Goal: Task Accomplishment & Management: Manage account settings

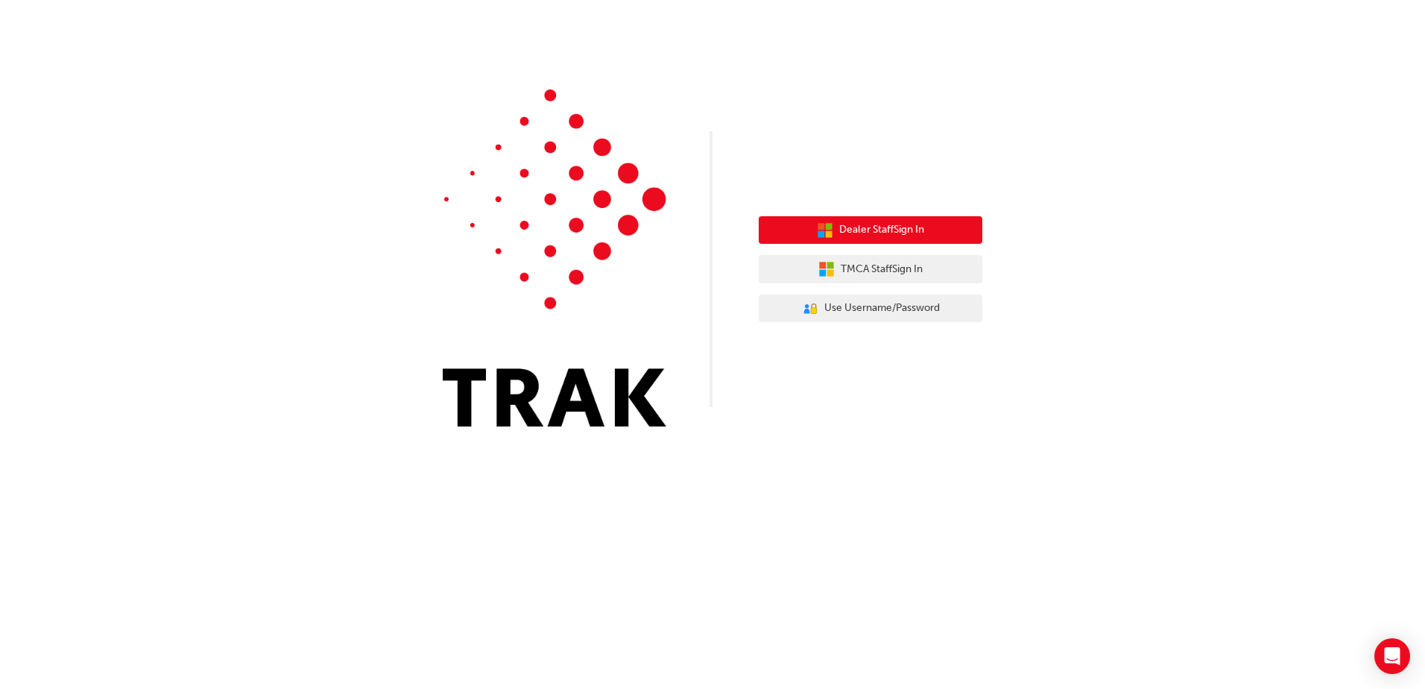
click at [829, 230] on icon "button" at bounding box center [825, 230] width 16 height 16
click at [852, 286] on div "Dealer Staff Sign In TMCA Staff Sign In User Authentication Icon - Blue Person,…" at bounding box center [871, 269] width 224 height 129
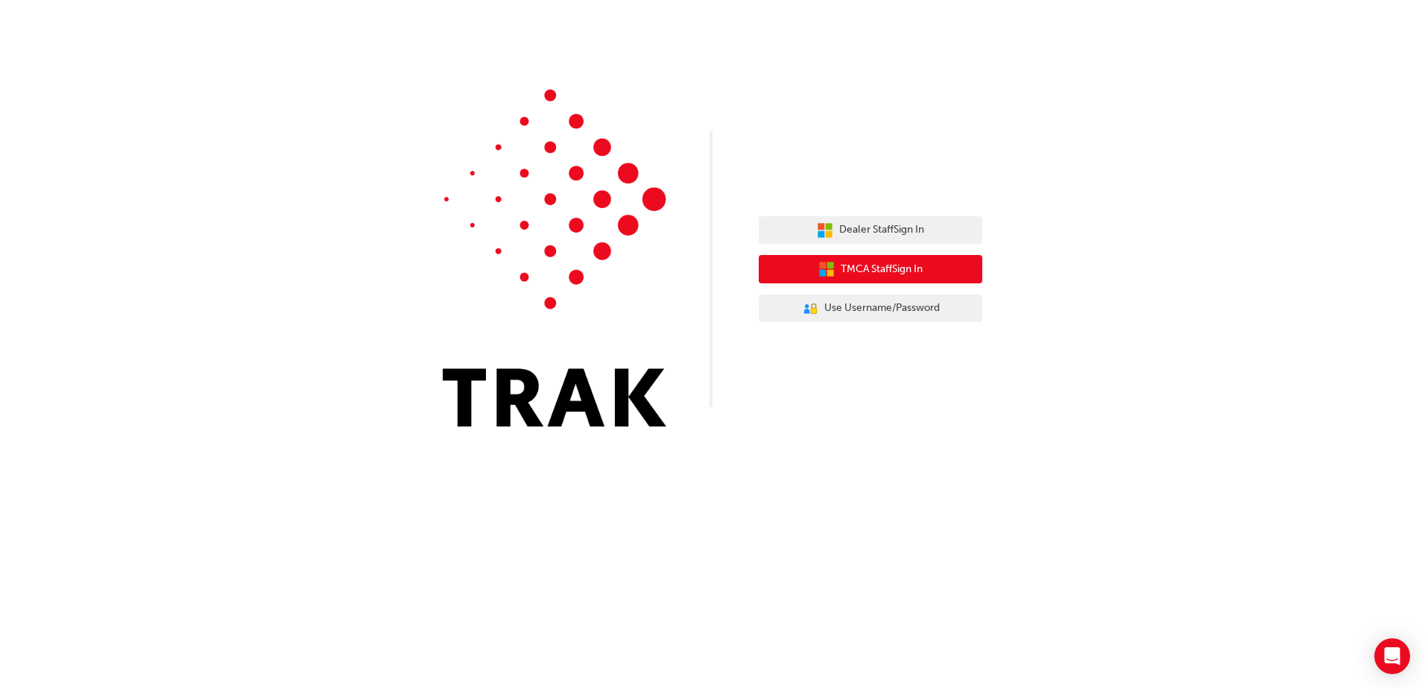
click at [857, 273] on span "TMCA Staff Sign In" at bounding box center [882, 269] width 82 height 17
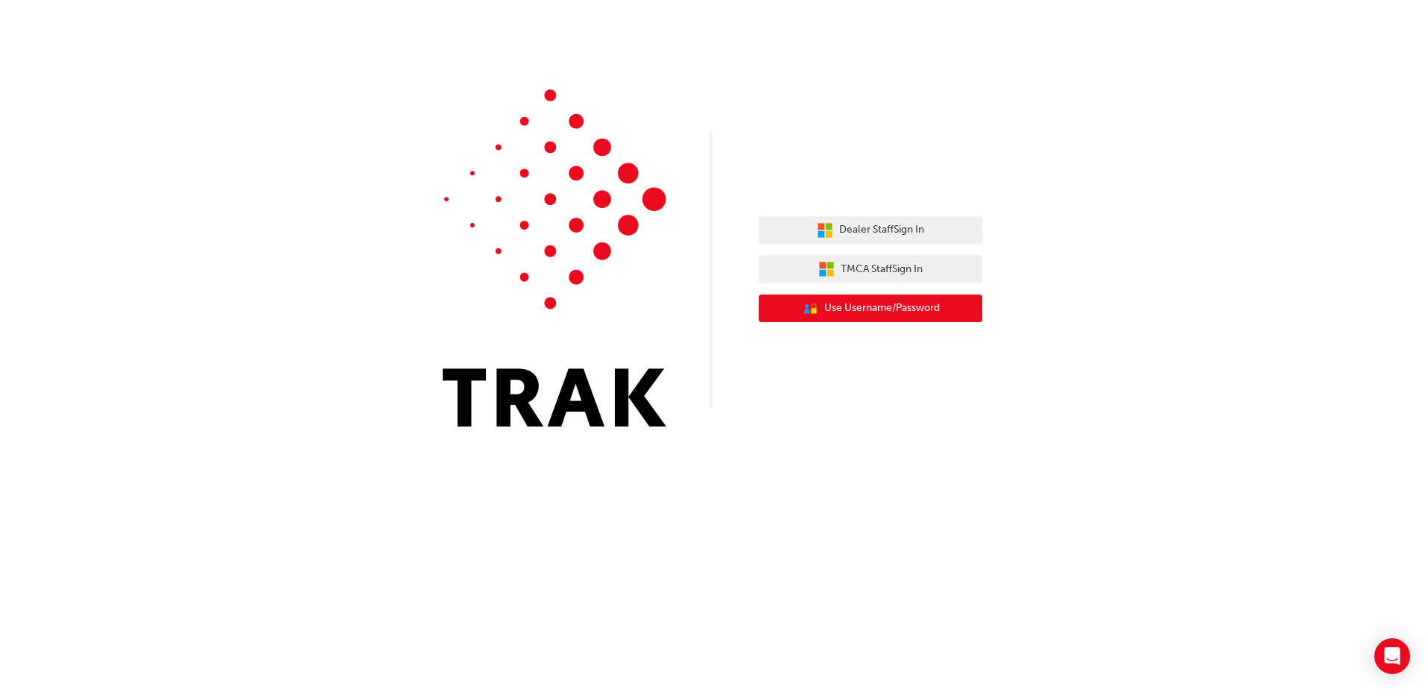
click at [861, 303] on span "Use Username/Password" at bounding box center [881, 308] width 115 height 17
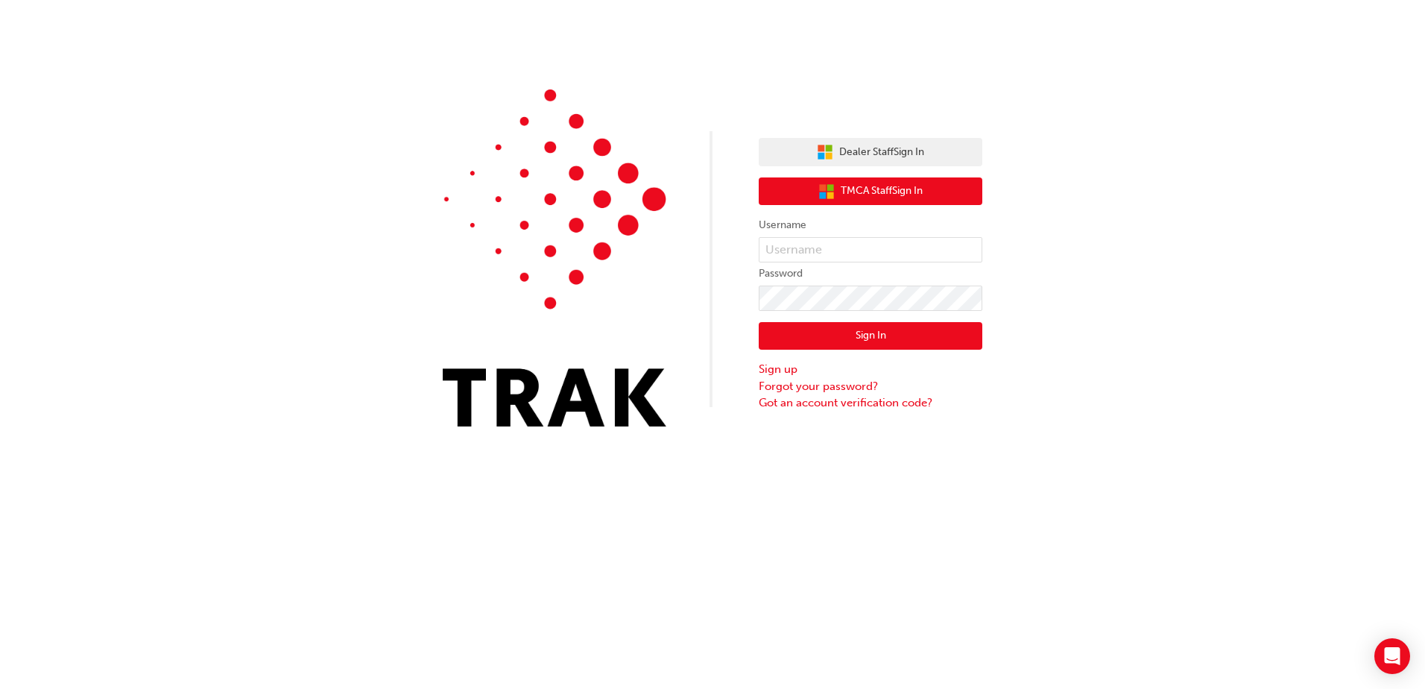
click at [814, 183] on button "TMCA Staff Sign In" at bounding box center [871, 191] width 224 height 28
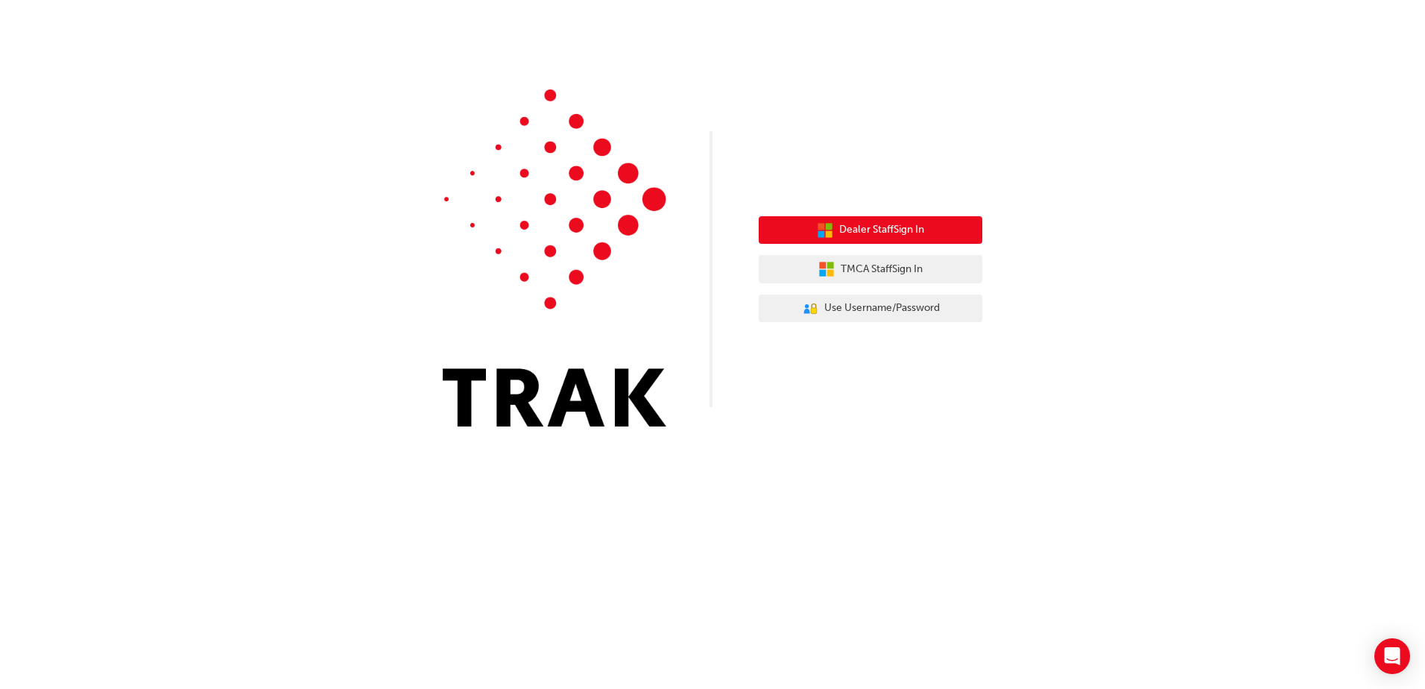
click at [864, 224] on span "Dealer Staff Sign In" at bounding box center [881, 229] width 85 height 17
click at [923, 232] on span "Dealer Staff Sign In" at bounding box center [881, 229] width 85 height 17
click at [862, 230] on span "Dealer Staff Sign In" at bounding box center [881, 229] width 85 height 17
click at [826, 232] on icon "button" at bounding box center [829, 233] width 7 height 7
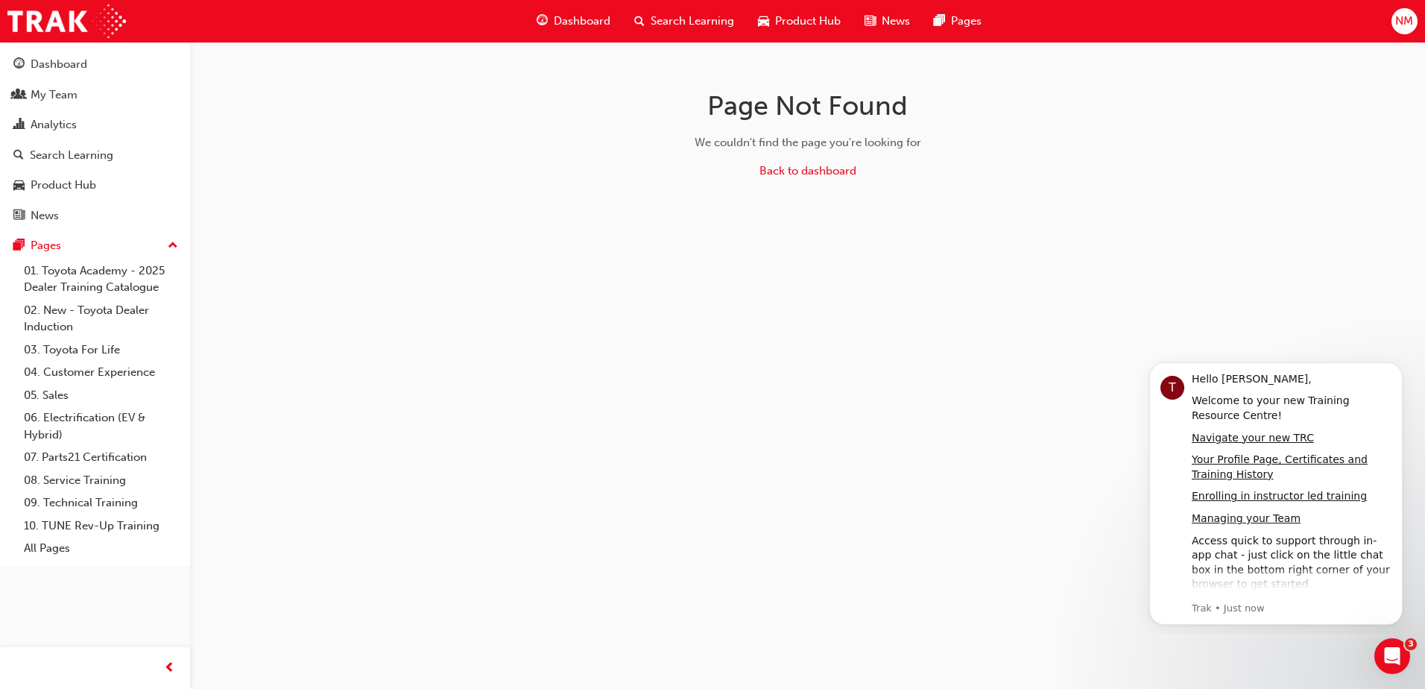
click at [1395, 20] on span "NM" at bounding box center [1404, 21] width 18 height 17
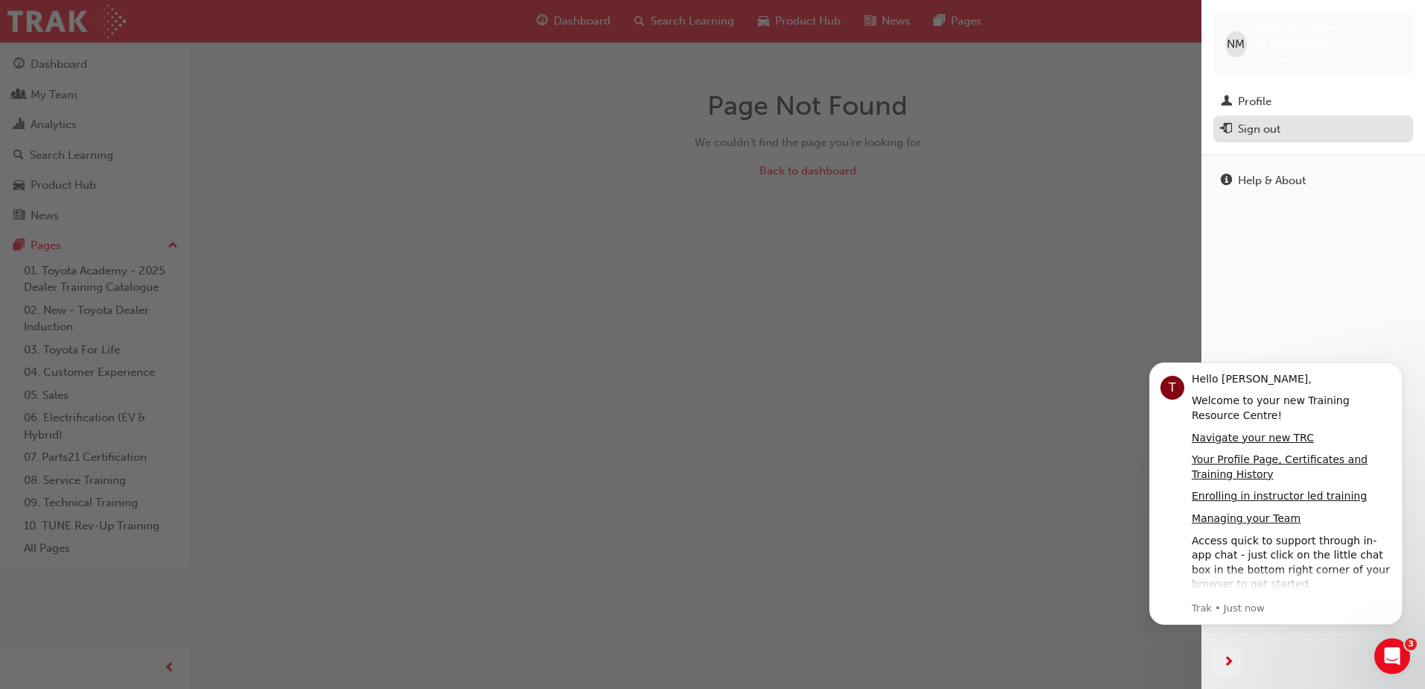
click at [1279, 123] on div "Sign out" at bounding box center [1259, 129] width 42 height 17
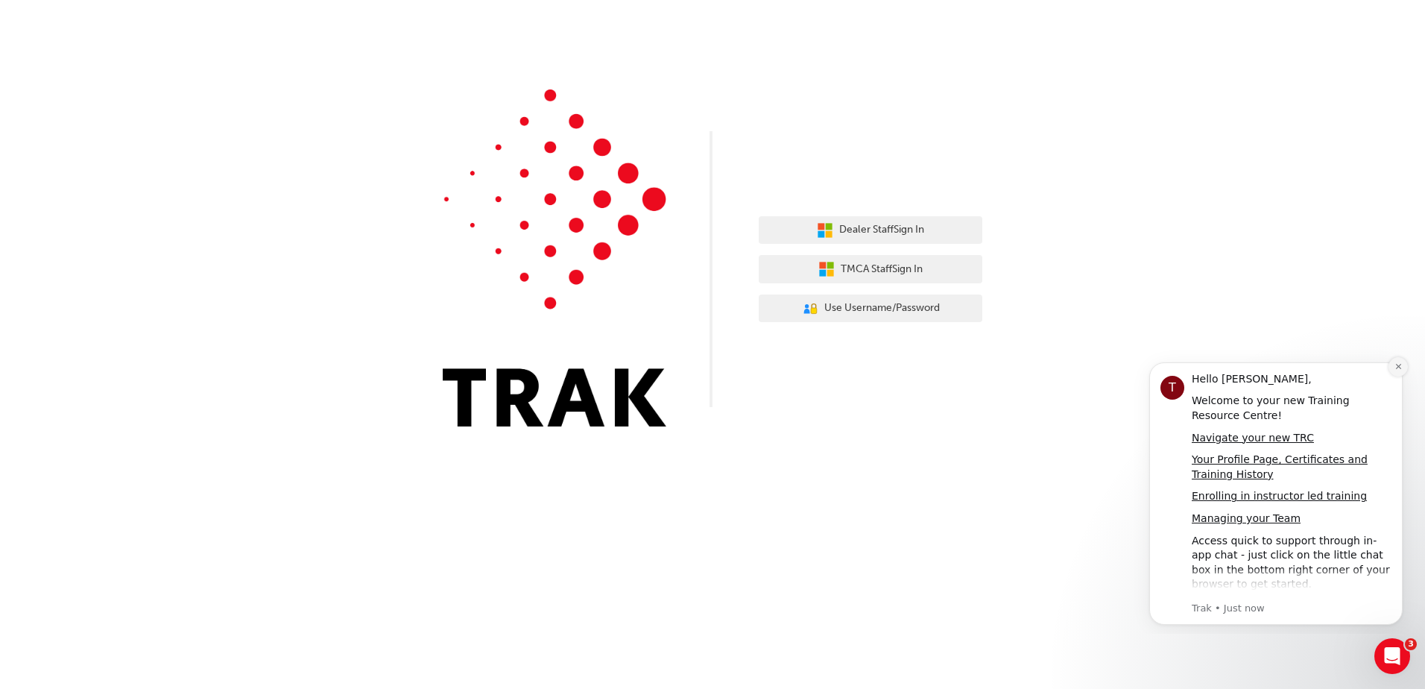
click at [1398, 366] on icon "Dismiss notification" at bounding box center [1397, 366] width 5 height 5
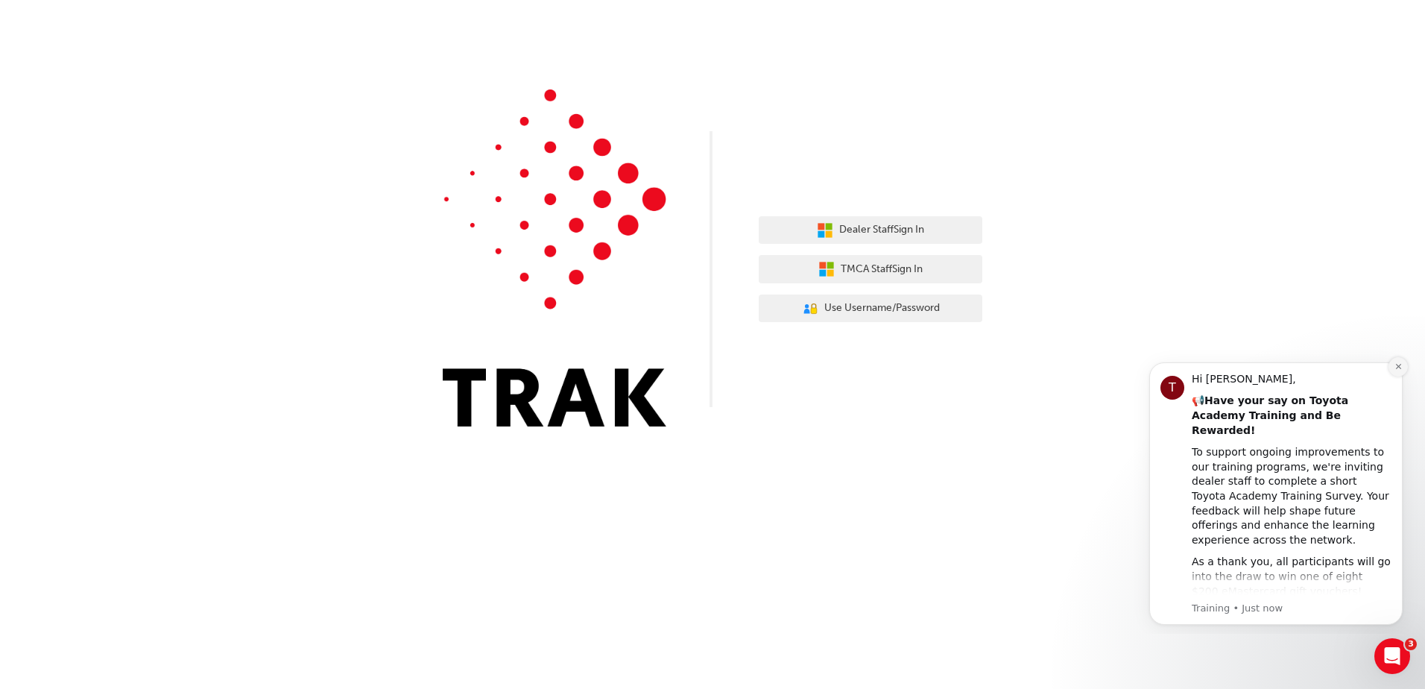
click at [1395, 364] on icon "Dismiss notification" at bounding box center [1398, 366] width 8 height 8
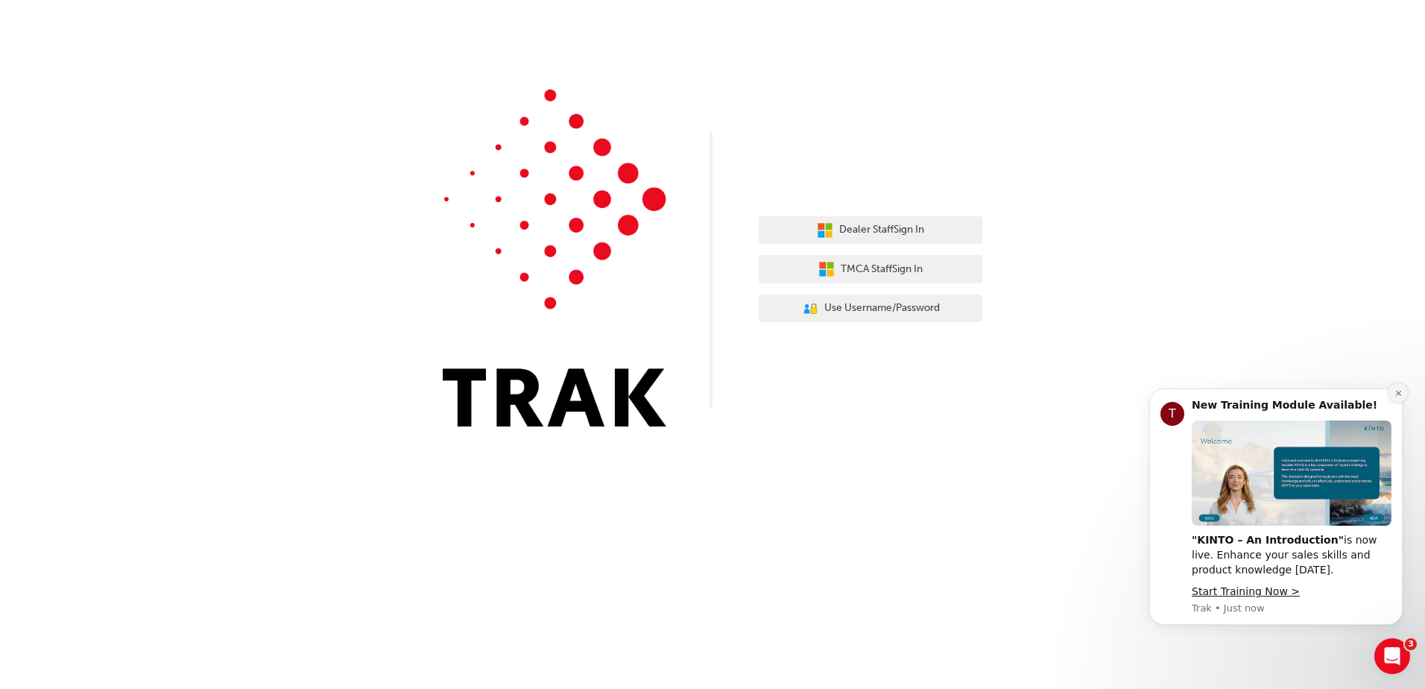
click at [1394, 394] on icon "Dismiss notification" at bounding box center [1398, 393] width 8 height 8
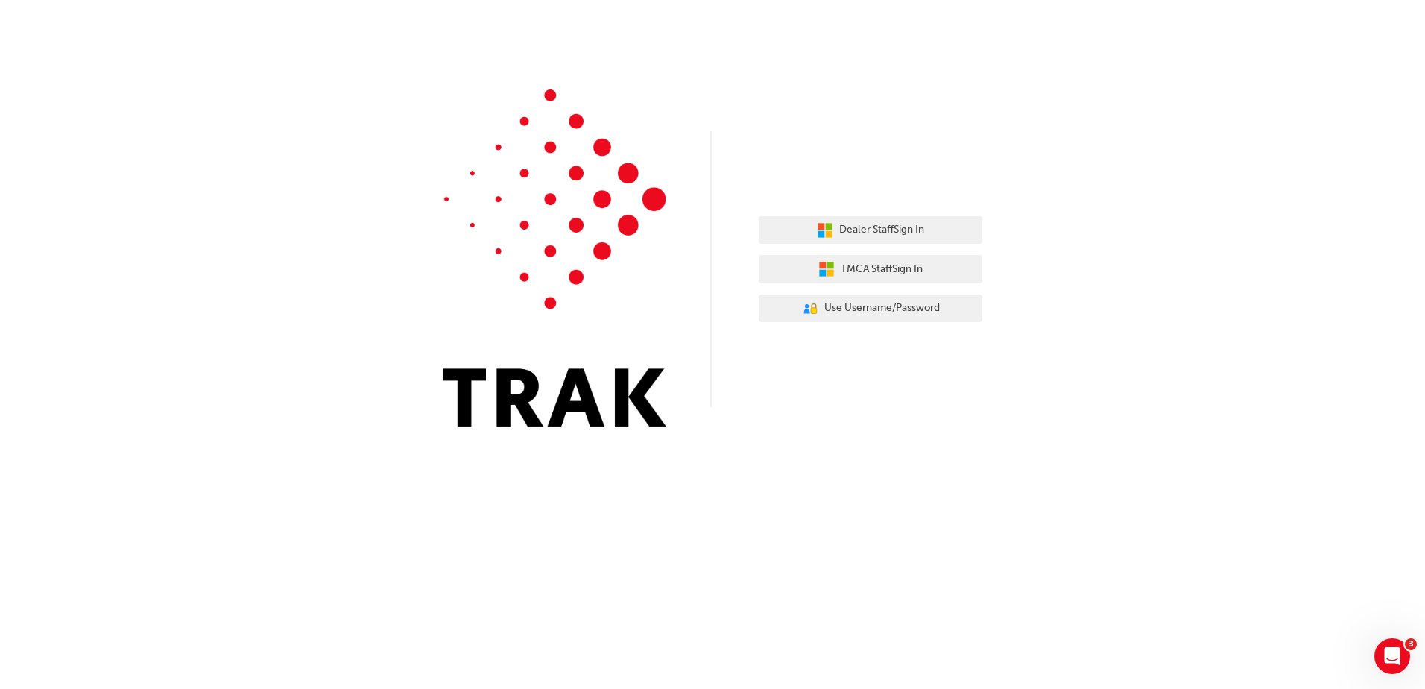
click at [1077, 306] on div "Dealer Staff Sign In TMCA Staff Sign In User Authentication Icon - Blue Person,…" at bounding box center [712, 224] width 1425 height 449
